Goal: Task Accomplishment & Management: Complete application form

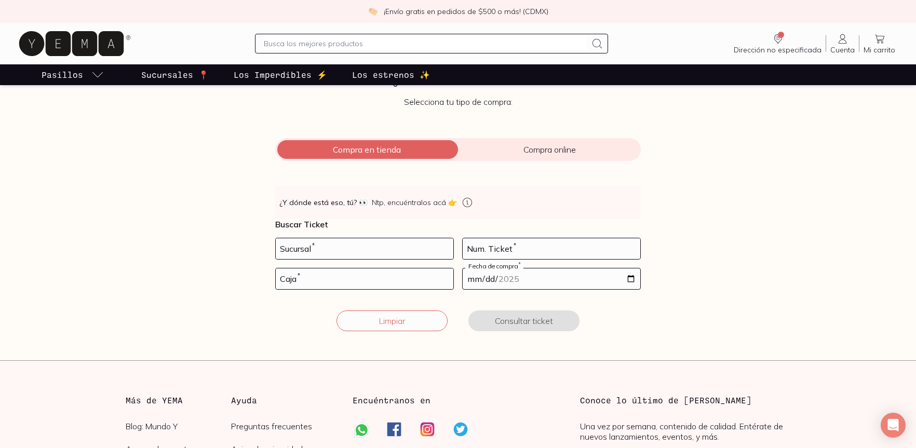
scroll to position [76, 0]
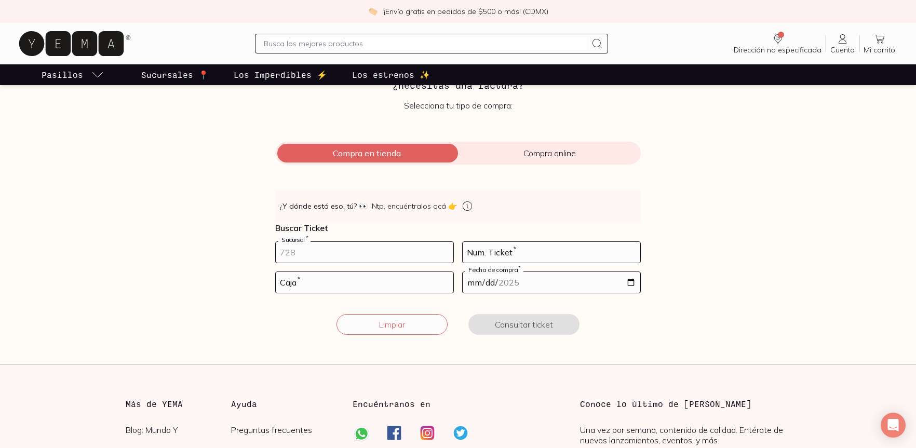
click at [379, 251] on input "number" at bounding box center [365, 252] width 178 height 21
type input "10002"
click at [483, 255] on input "number" at bounding box center [552, 252] width 178 height 21
type input "100"
click at [381, 288] on input "number" at bounding box center [365, 282] width 178 height 21
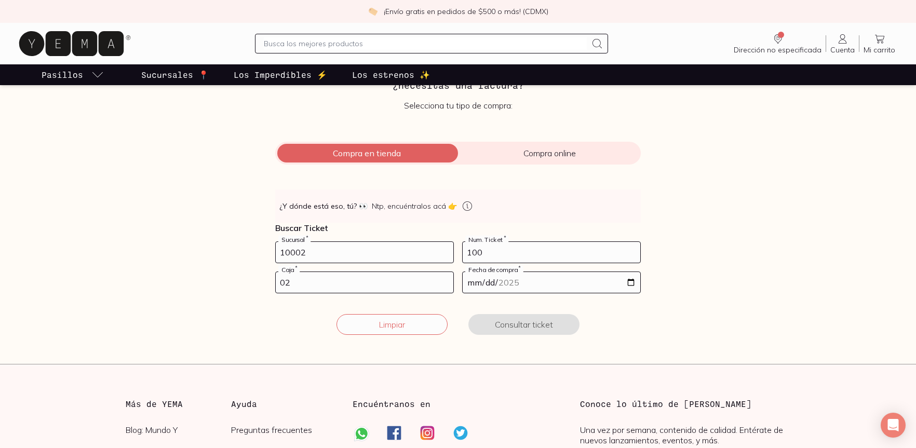
type input "02"
click at [509, 285] on input "date" at bounding box center [552, 282] width 178 height 21
click at [632, 284] on input "date" at bounding box center [552, 282] width 178 height 21
type input "[DATE]"
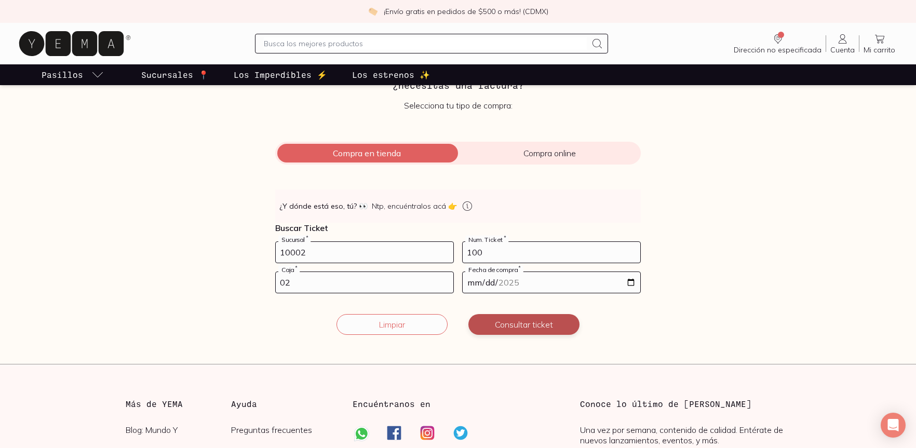
click at [532, 328] on button "Consultar ticket" at bounding box center [523, 324] width 111 height 21
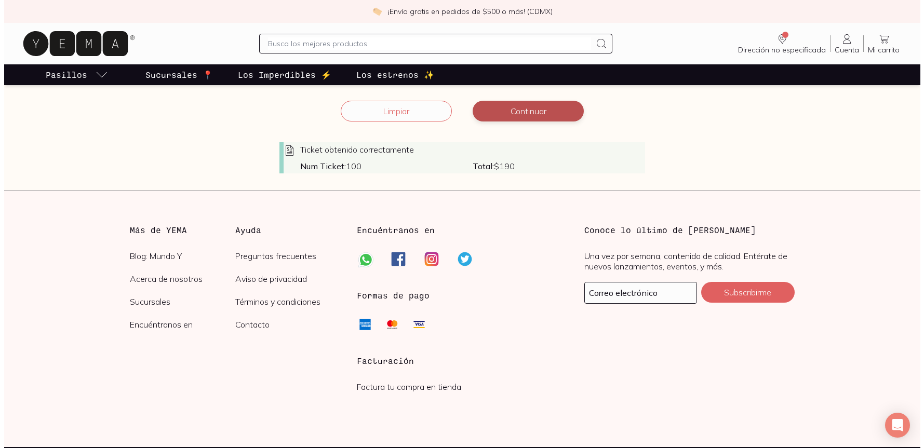
scroll to position [291, 0]
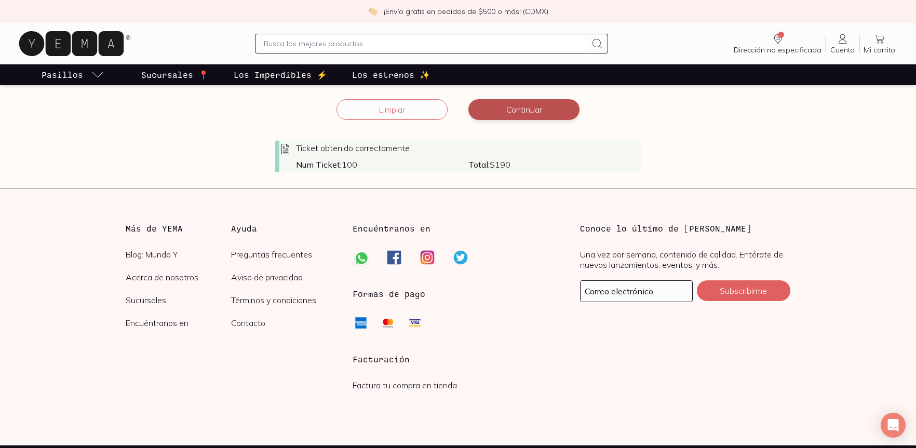
click at [532, 110] on button "Continuar" at bounding box center [523, 109] width 111 height 21
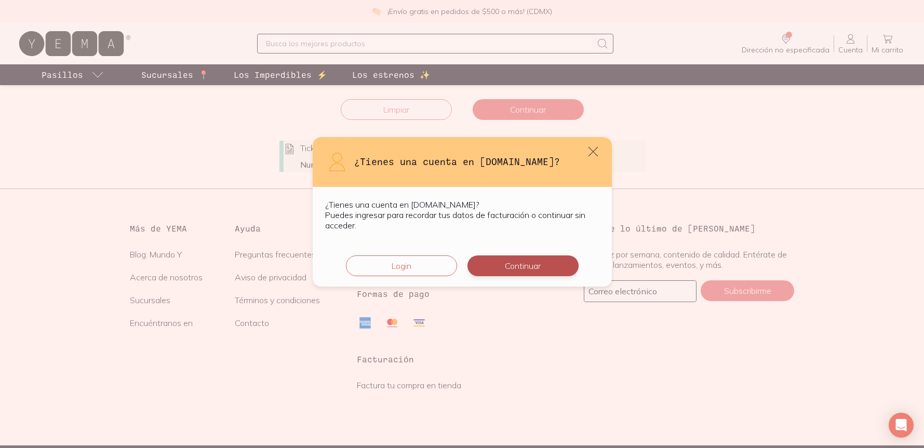
click at [499, 264] on button "Continuar" at bounding box center [522, 266] width 111 height 21
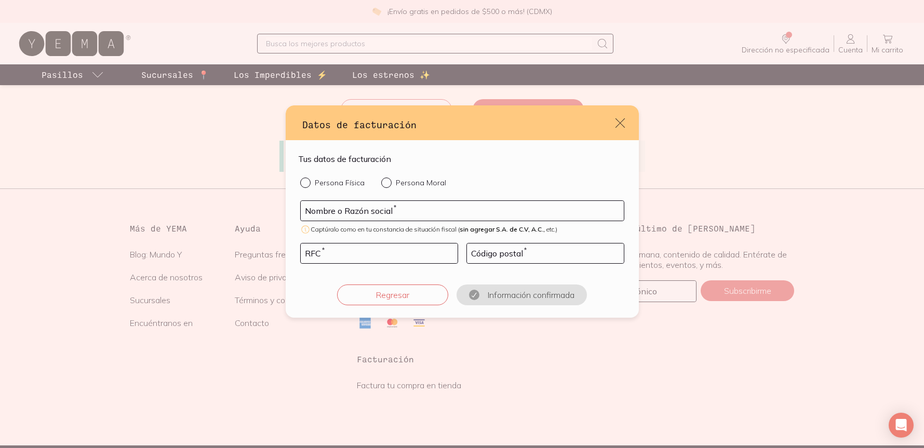
click at [302, 184] on input "Persona Física" at bounding box center [304, 182] width 8 height 8
radio input "true"
click at [315, 213] on input "default" at bounding box center [462, 211] width 323 height 20
type input "[PERSON_NAME]"
type input "CAQF7212139Z9"
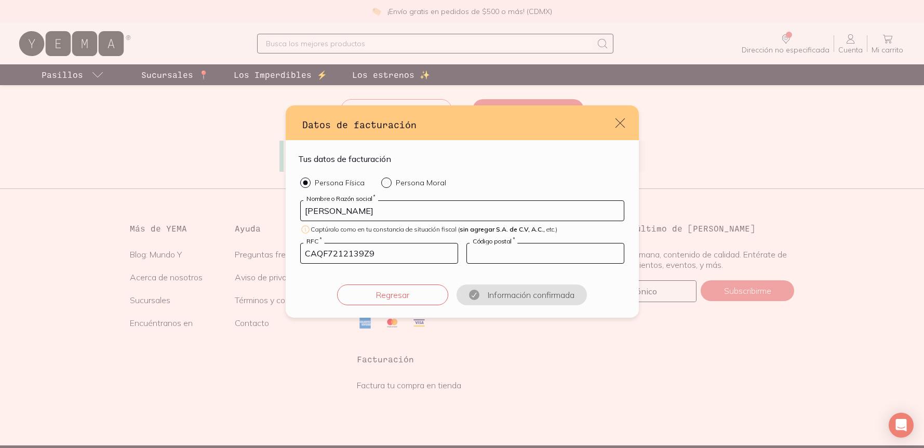
type input "06100"
click at [508, 299] on button "Confirmar información" at bounding box center [521, 295] width 111 height 21
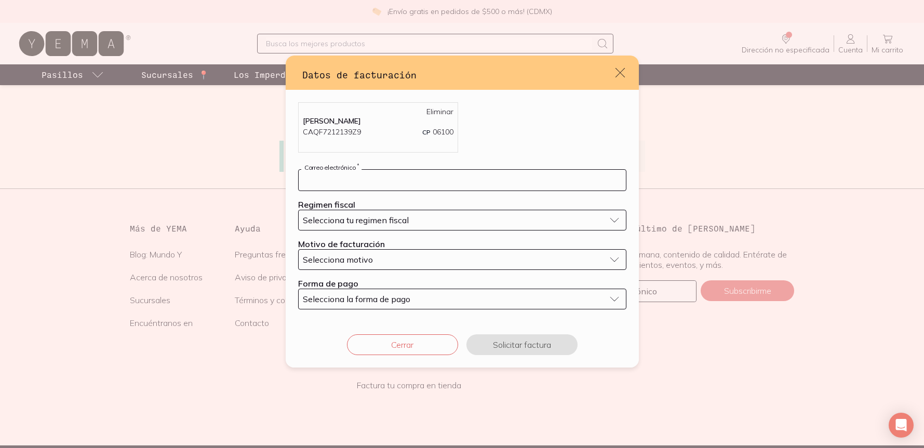
click at [441, 178] on input "default" at bounding box center [462, 180] width 327 height 21
type input "[EMAIL_ADDRESS][DOMAIN_NAME]"
click at [408, 222] on span "Selecciona tu regimen fiscal" at bounding box center [356, 220] width 106 height 10
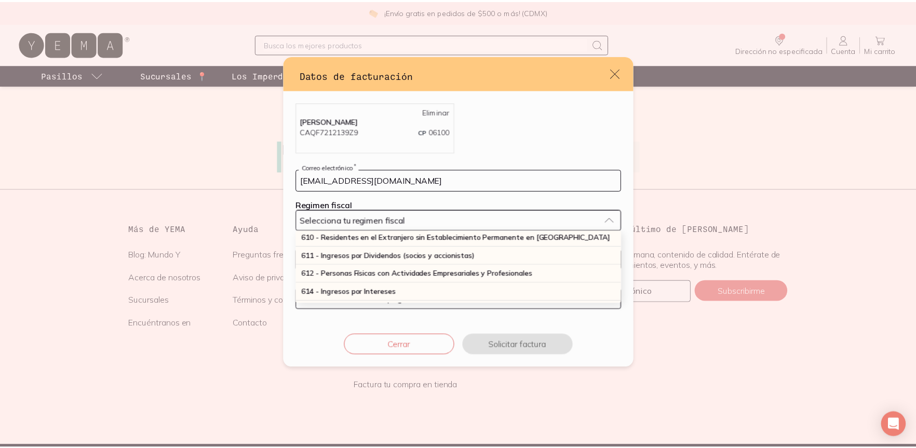
scroll to position [112, 0]
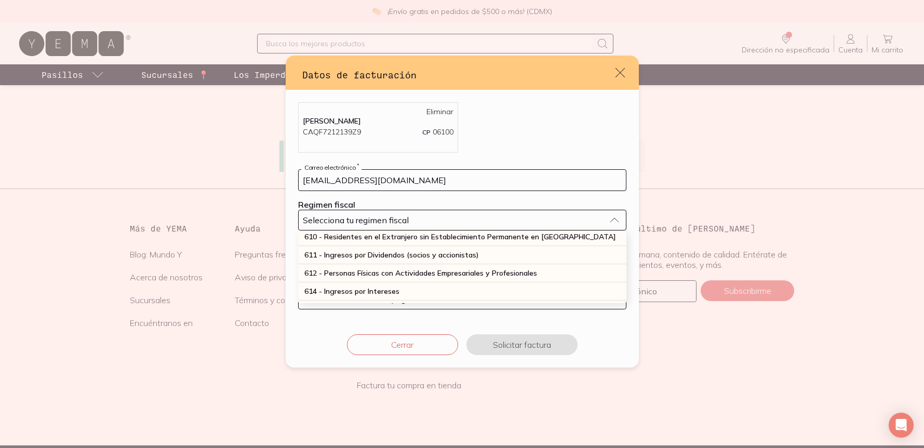
click at [396, 270] on span "612 - Personas Físicas con Actividades Empresariales y Profesionales" at bounding box center [420, 273] width 233 height 9
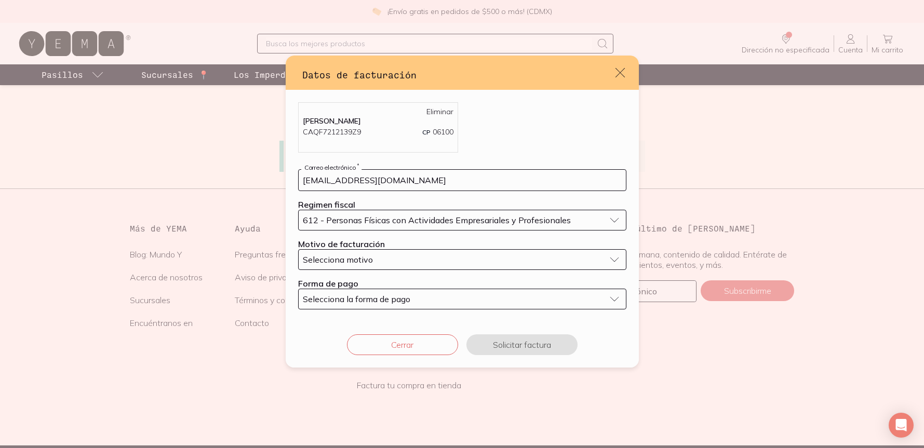
click at [394, 257] on div "Selecciona motivo" at bounding box center [454, 260] width 302 height 10
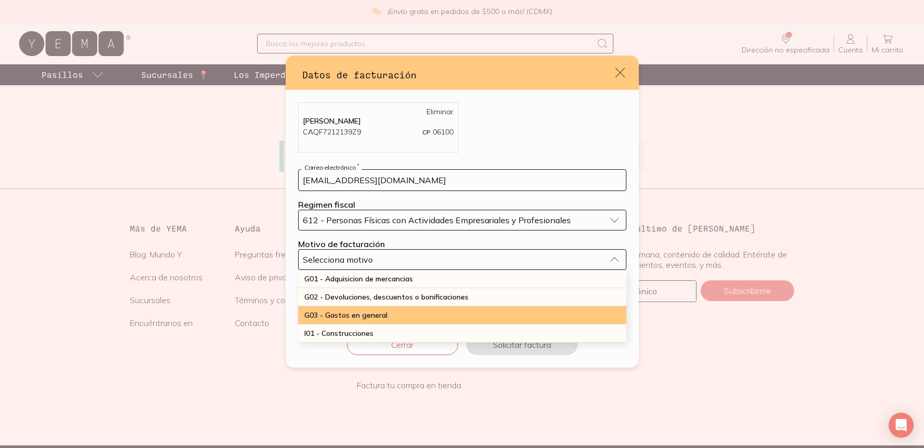
click at [392, 313] on div "G03 - Gastos en general" at bounding box center [462, 315] width 328 height 18
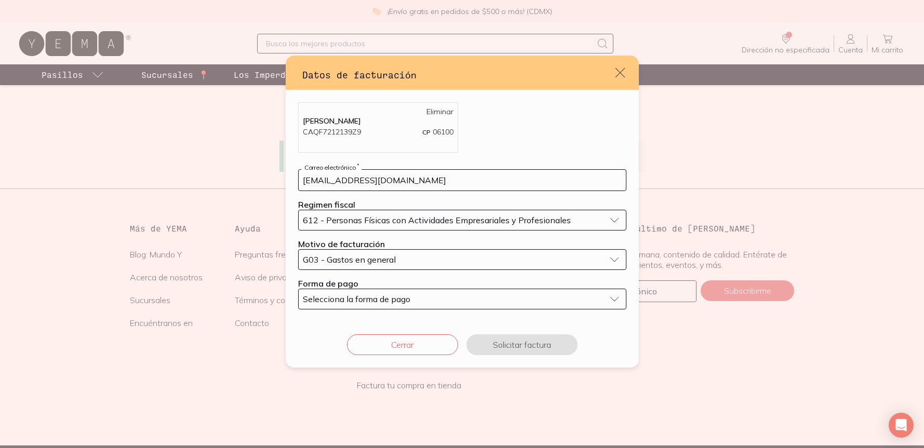
click at [392, 300] on span "Selecciona la forma de pago" at bounding box center [357, 299] width 108 height 10
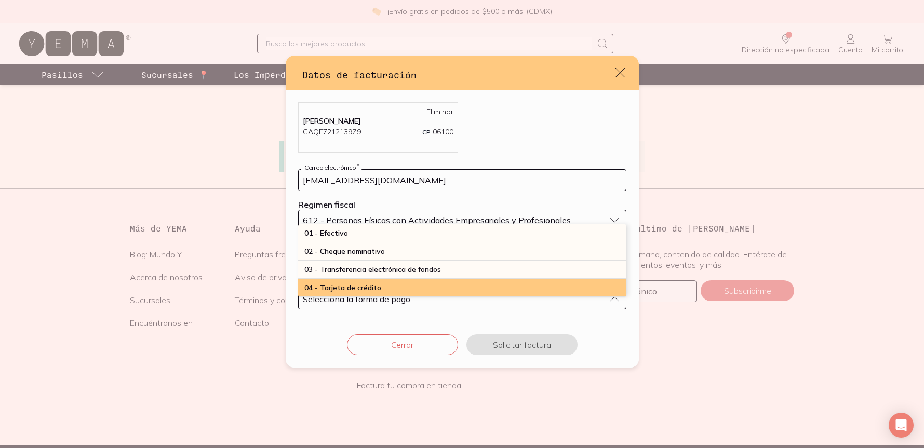
click at [385, 288] on div "04 - Tarjeta de crédito" at bounding box center [462, 288] width 328 height 18
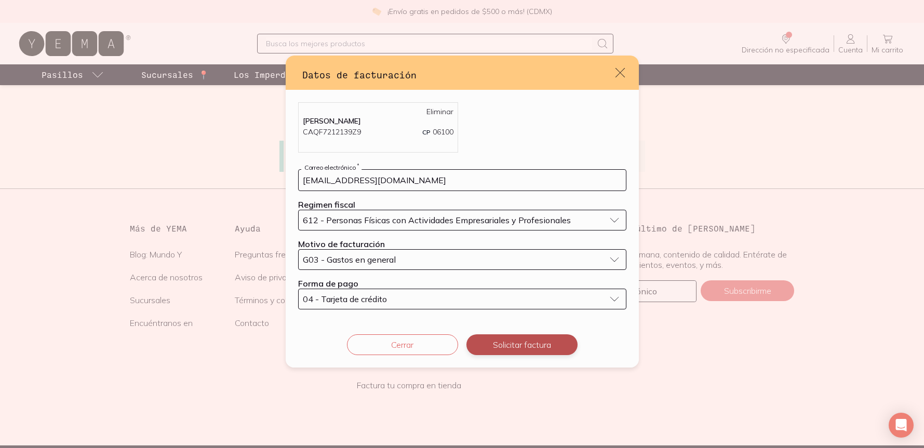
click at [527, 348] on button "Solicitar factura" at bounding box center [521, 344] width 111 height 21
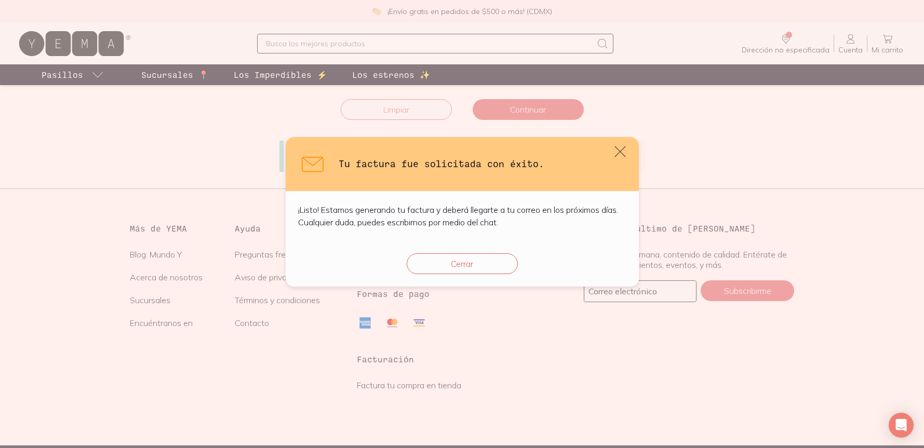
click at [620, 151] on icon "default" at bounding box center [619, 151] width 11 height 11
